Goal: Check status

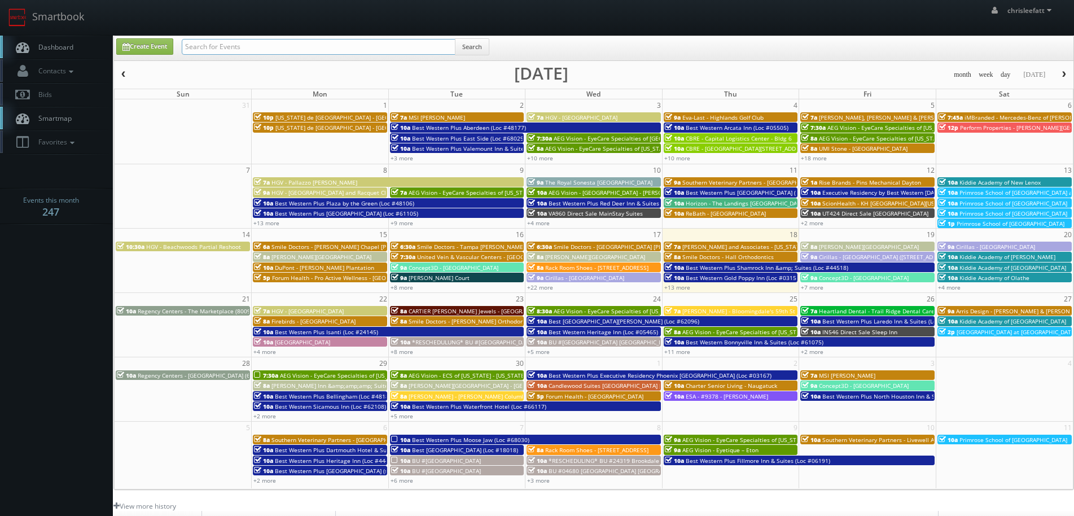
click at [375, 49] on input "text" at bounding box center [319, 47] width 274 height 16
type input "68029"
click at [471, 48] on button "Search" at bounding box center [472, 46] width 34 height 17
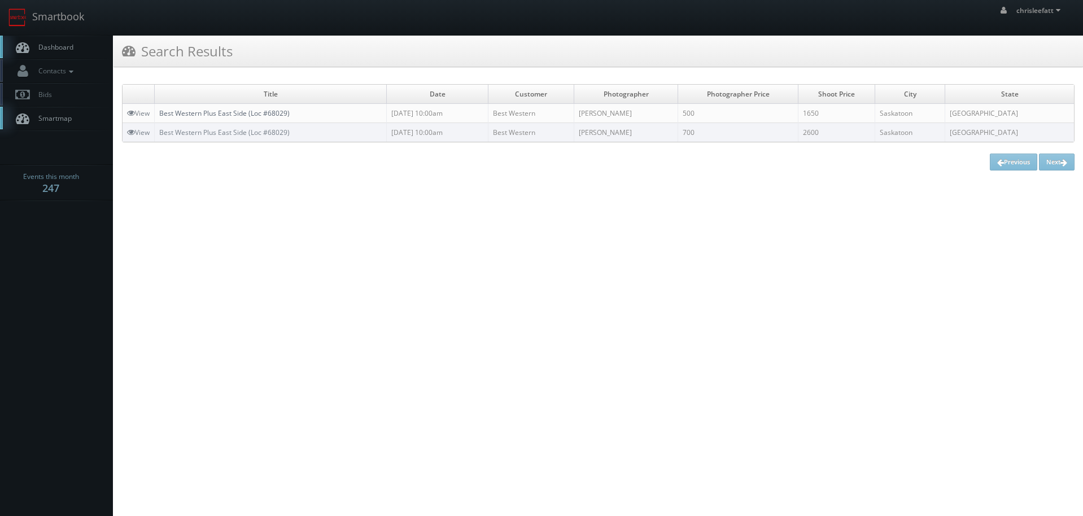
click at [256, 116] on link "Best Western Plus East Side (Loc #68029)" at bounding box center [224, 113] width 130 height 10
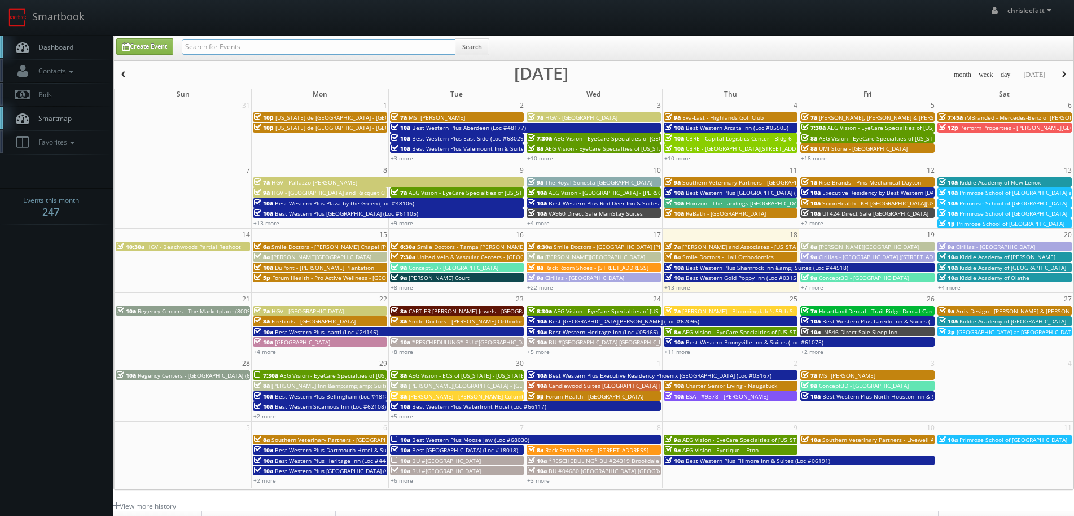
click at [415, 45] on input "text" at bounding box center [319, 47] width 274 height 16
type input "38029"
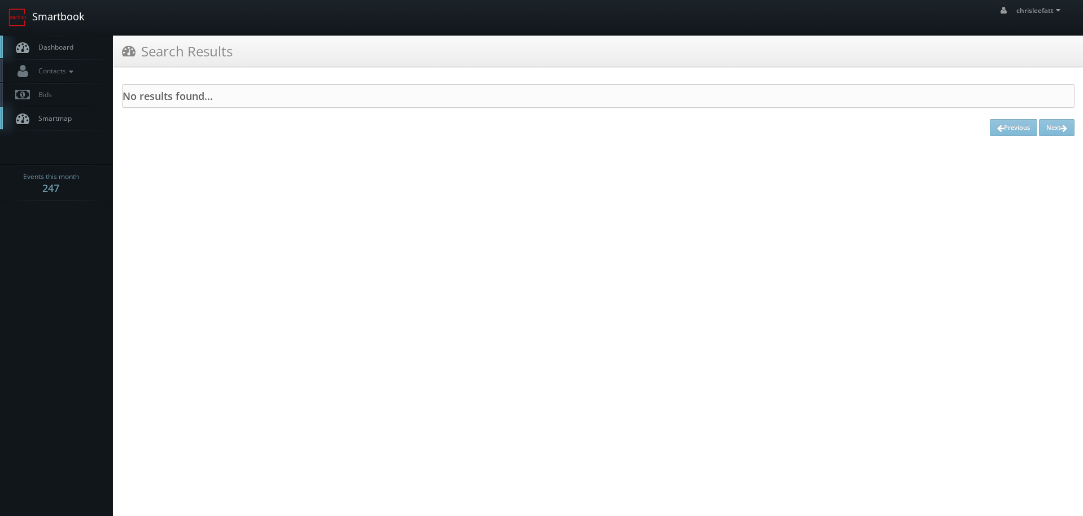
click at [58, 21] on link "Smartbook" at bounding box center [46, 17] width 93 height 35
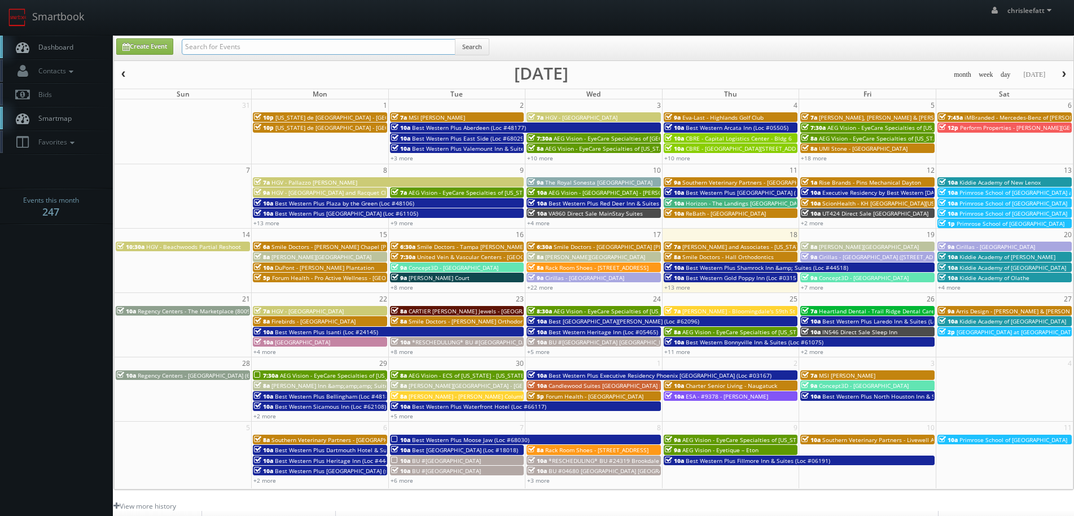
click at [218, 46] on input "text" at bounding box center [319, 47] width 274 height 16
type input "68029"
click at [481, 51] on button "Search" at bounding box center [472, 46] width 34 height 17
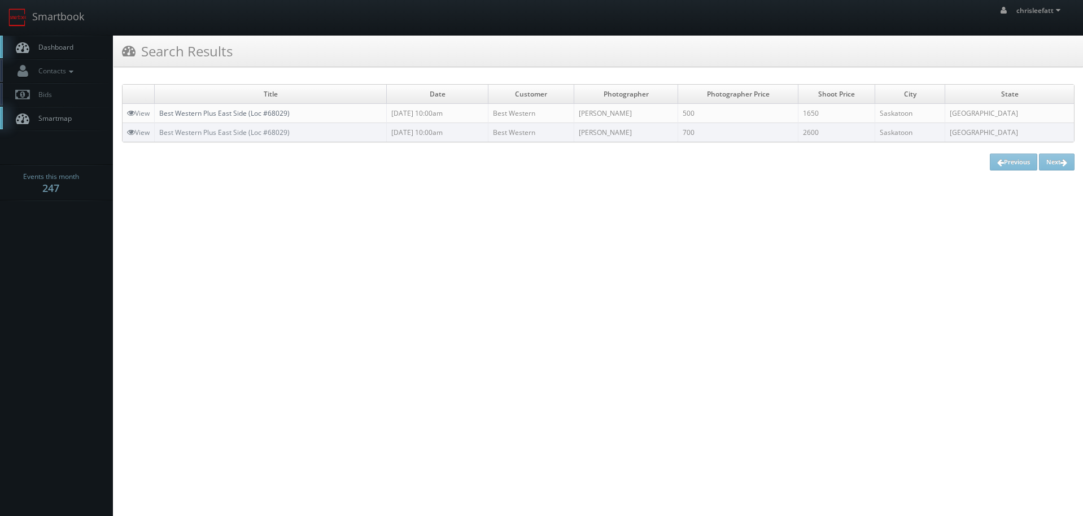
click at [254, 115] on link "Best Western Plus East Side (Loc #68029)" at bounding box center [224, 113] width 130 height 10
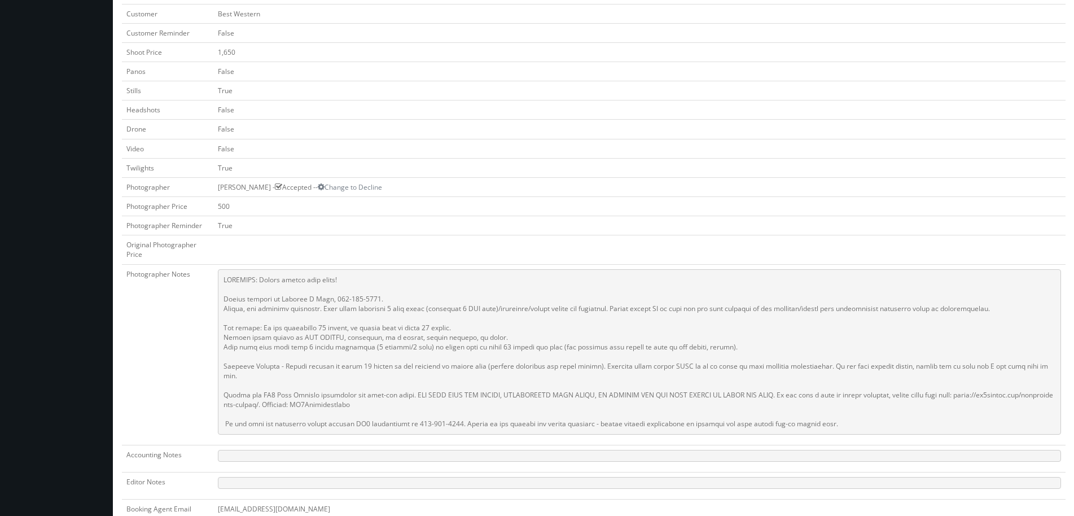
scroll to position [395, 0]
